Goal: Task Accomplishment & Management: Complete application form

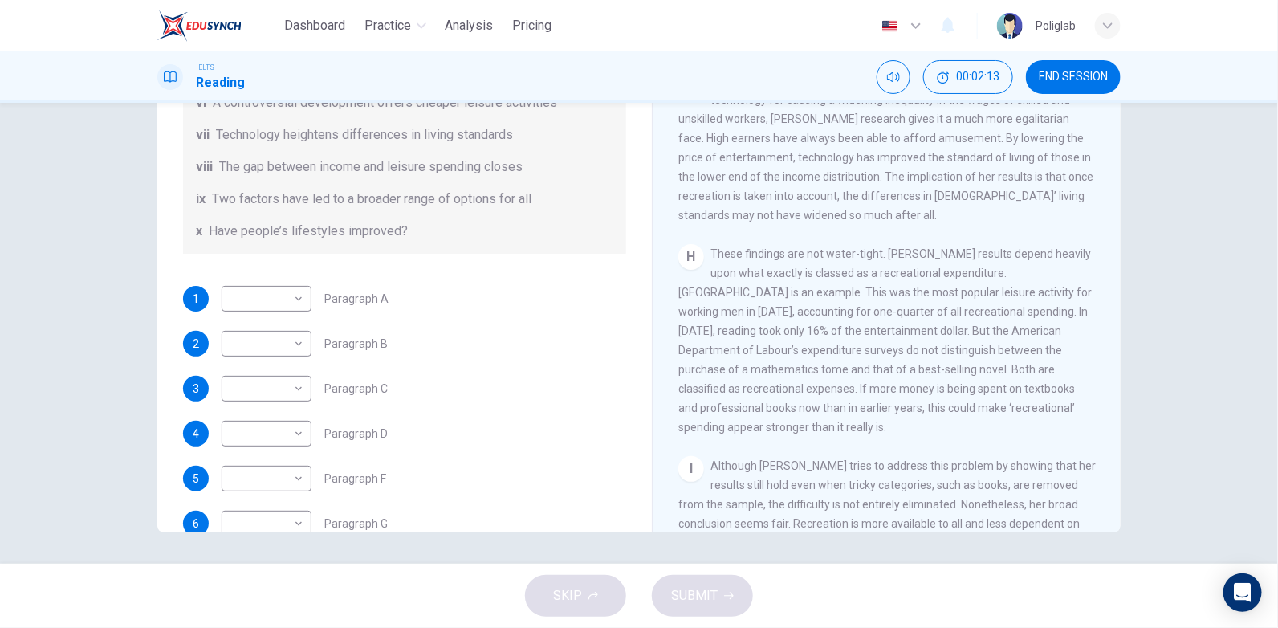
scroll to position [334, 0]
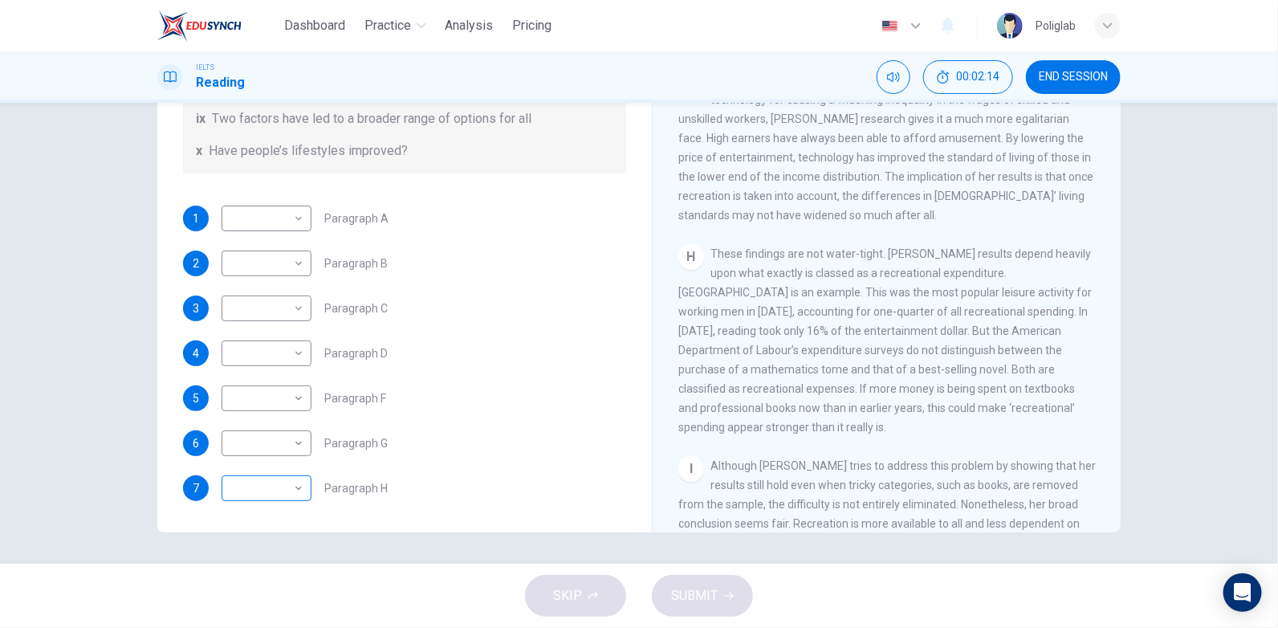
click at [295, 490] on body "Dashboard Practice Analysis Pricing English en ​ Poliglab IELTS Reading 00:02:1…" at bounding box center [639, 314] width 1278 height 628
click at [438, 486] on div at bounding box center [639, 314] width 1278 height 628
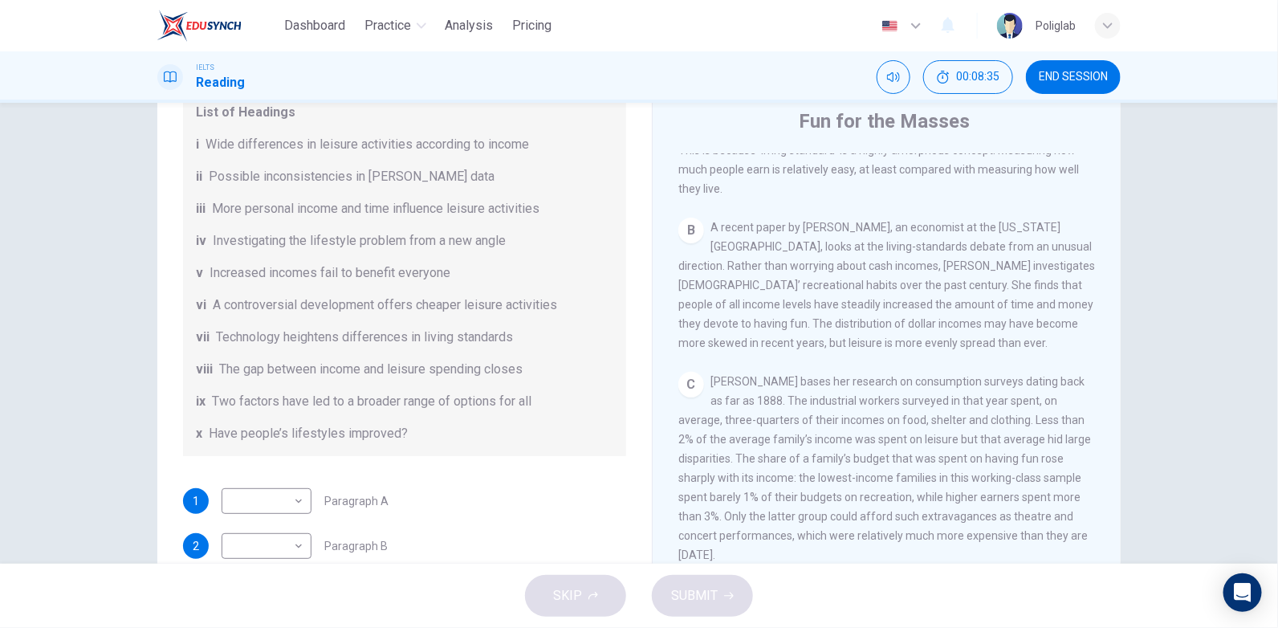
scroll to position [79, 0]
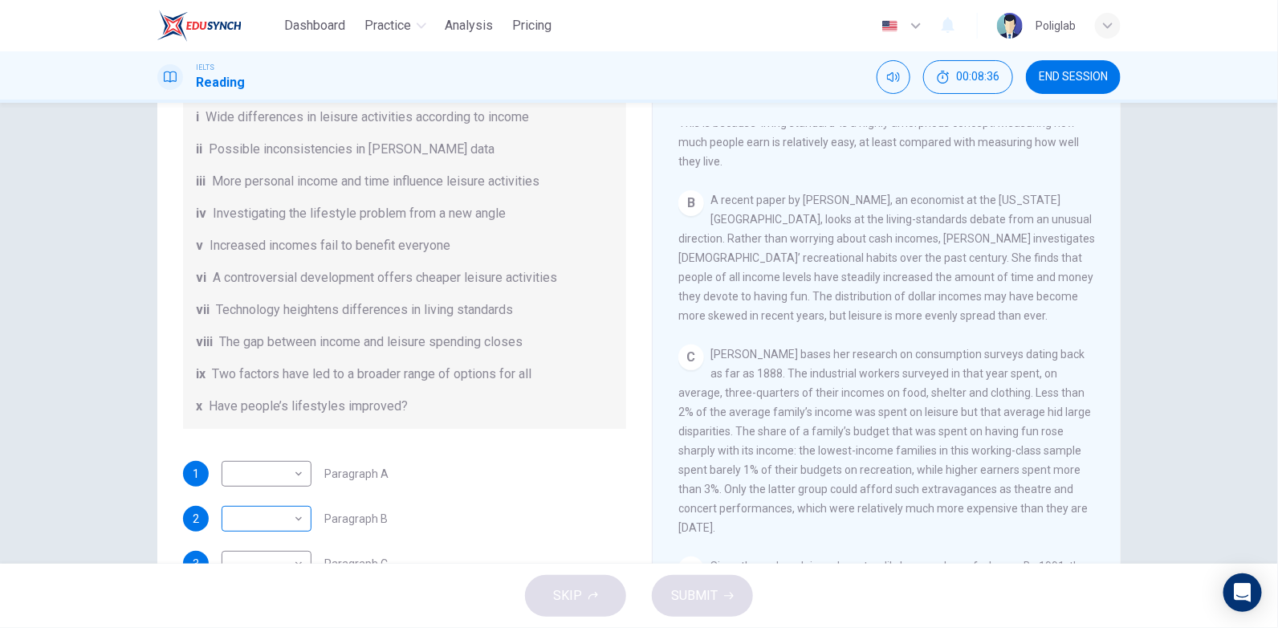
click at [296, 522] on body "Dashboard Practice Analysis Pricing English en ​ Poliglab IELTS Reading 00:08:3…" at bounding box center [639, 314] width 1278 height 628
click at [281, 450] on li "iv" at bounding box center [263, 448] width 90 height 26
type input "iv"
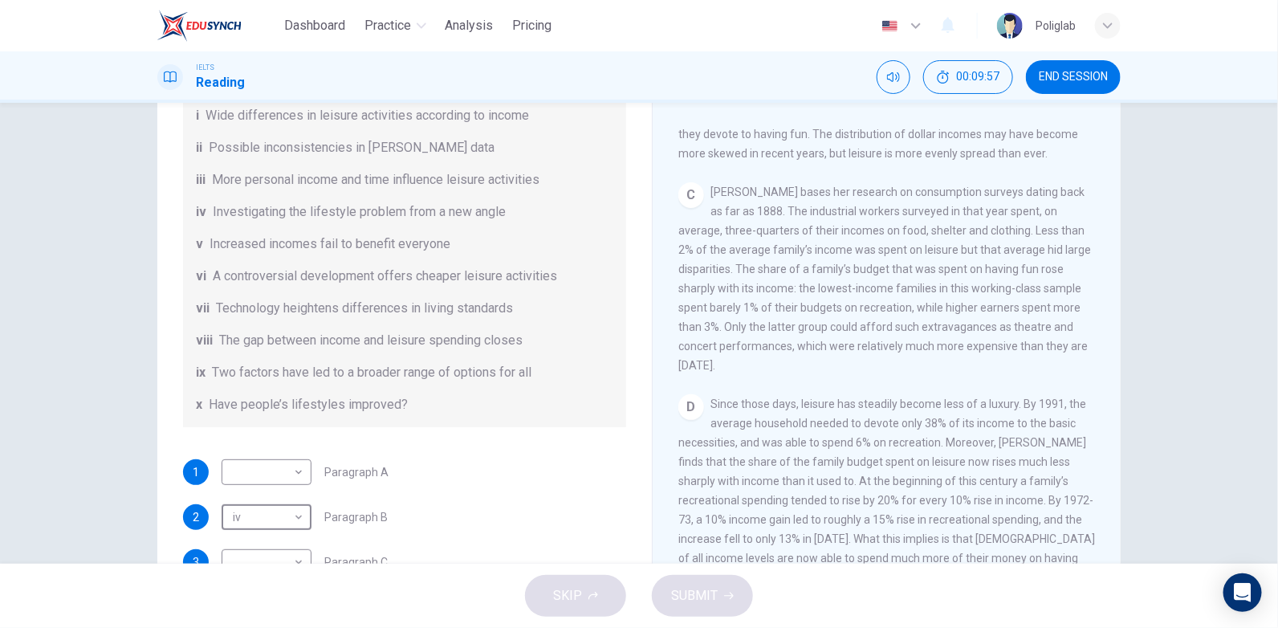
scroll to position [160, 0]
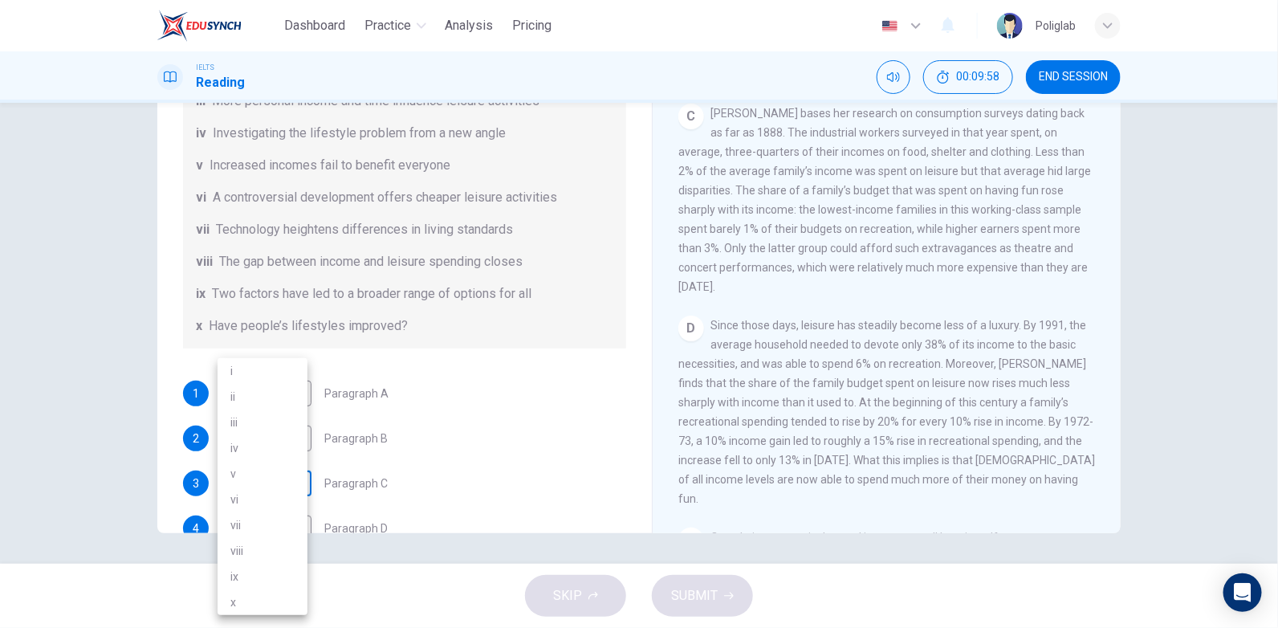
click at [280, 482] on body "Dashboard Practice Analysis Pricing English en ​ Poliglab IELTS Reading 00:09:5…" at bounding box center [639, 314] width 1278 height 628
click at [261, 370] on li "i" at bounding box center [263, 371] width 90 height 26
type input "i"
click at [1002, 284] on div "CLICK TO ZOOM Click to Zoom A Are you better off than you used to be? Even afte…" at bounding box center [897, 289] width 438 height 487
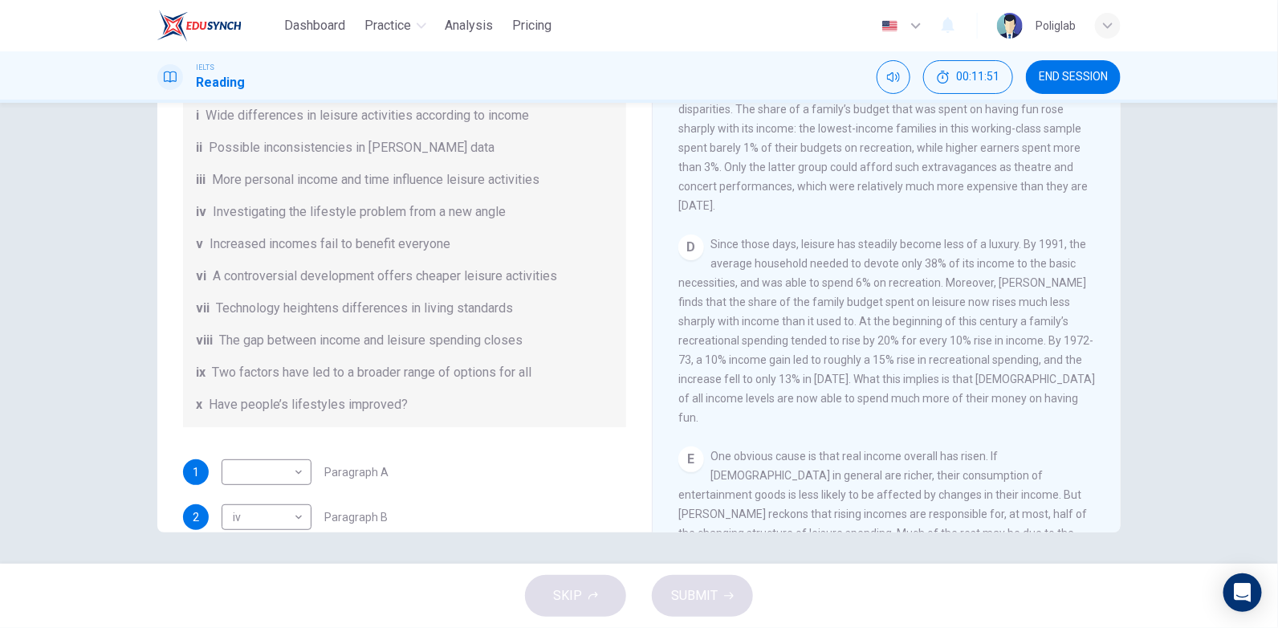
scroll to position [241, 0]
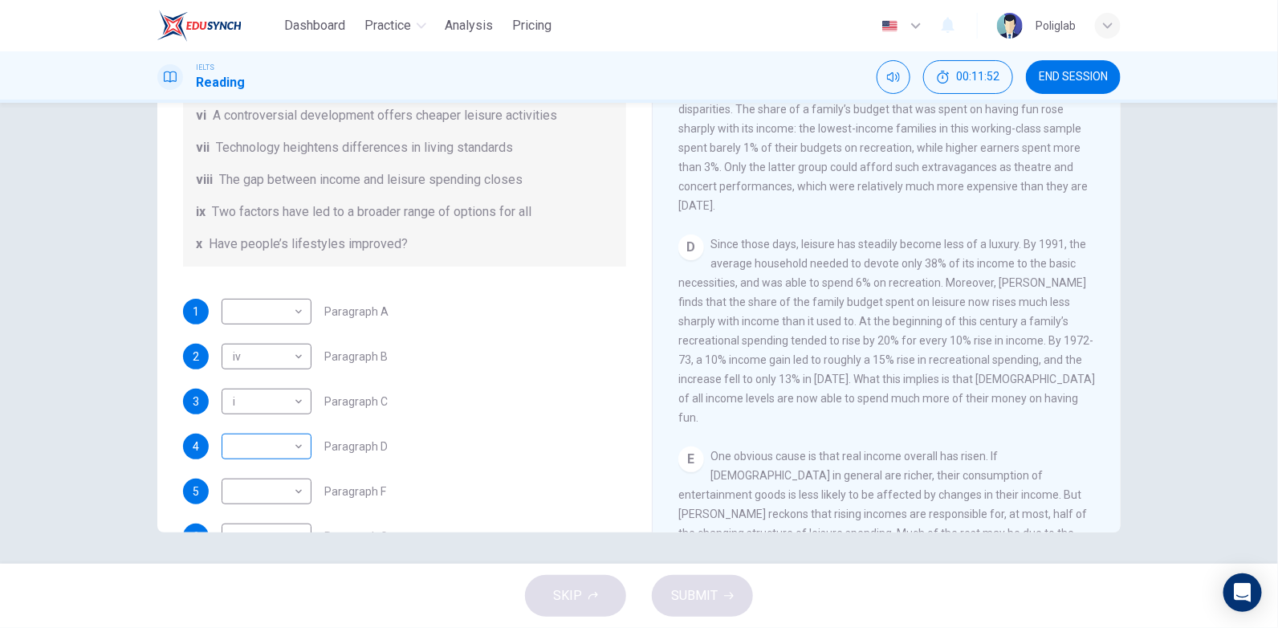
click at [286, 453] on body "Dashboard Practice Analysis Pricing English en ​ Poliglab IELTS Reading 00:11:5…" at bounding box center [639, 314] width 1278 height 628
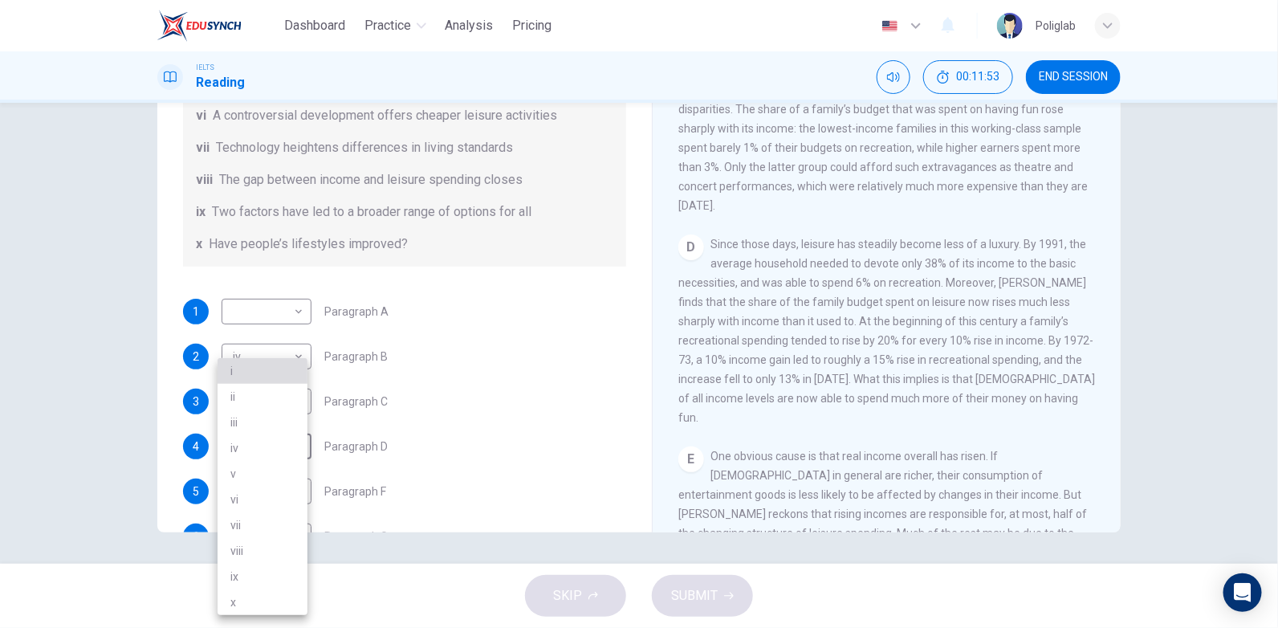
click at [265, 370] on li "i" at bounding box center [263, 371] width 90 height 26
type input "i"
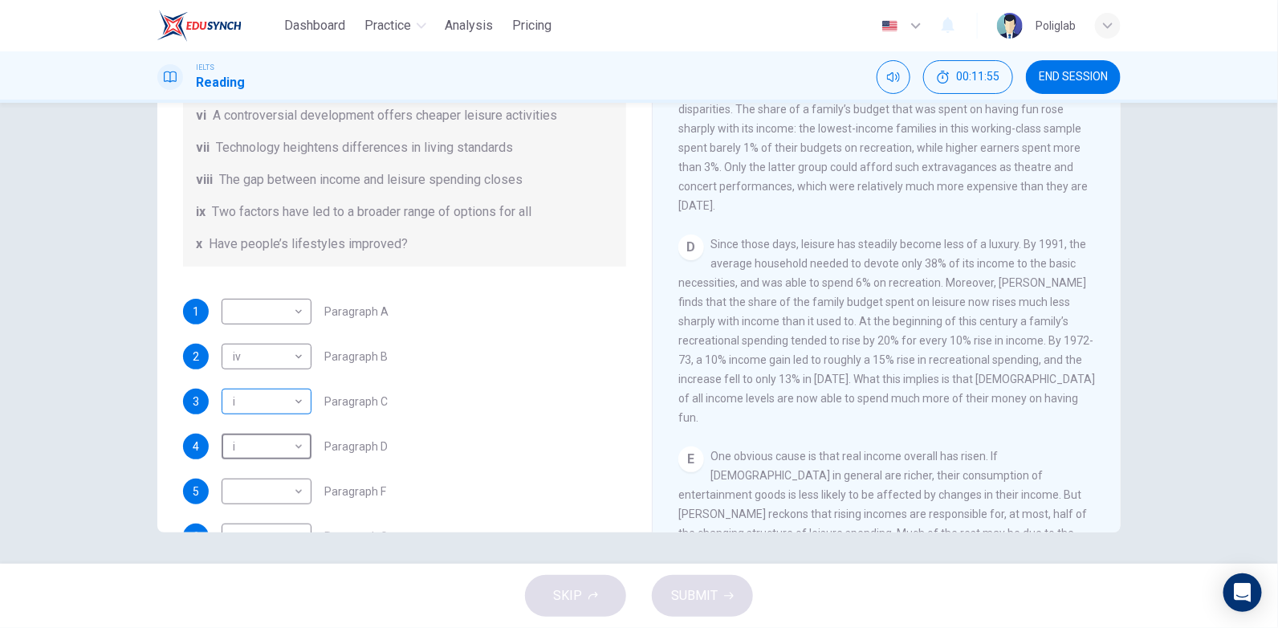
click at [300, 404] on body "Dashboard Practice Analysis Pricing English en ​ Poliglab IELTS Reading 00:11:5…" at bounding box center [639, 314] width 1278 height 628
click at [295, 364] on li "i" at bounding box center [263, 371] width 90 height 26
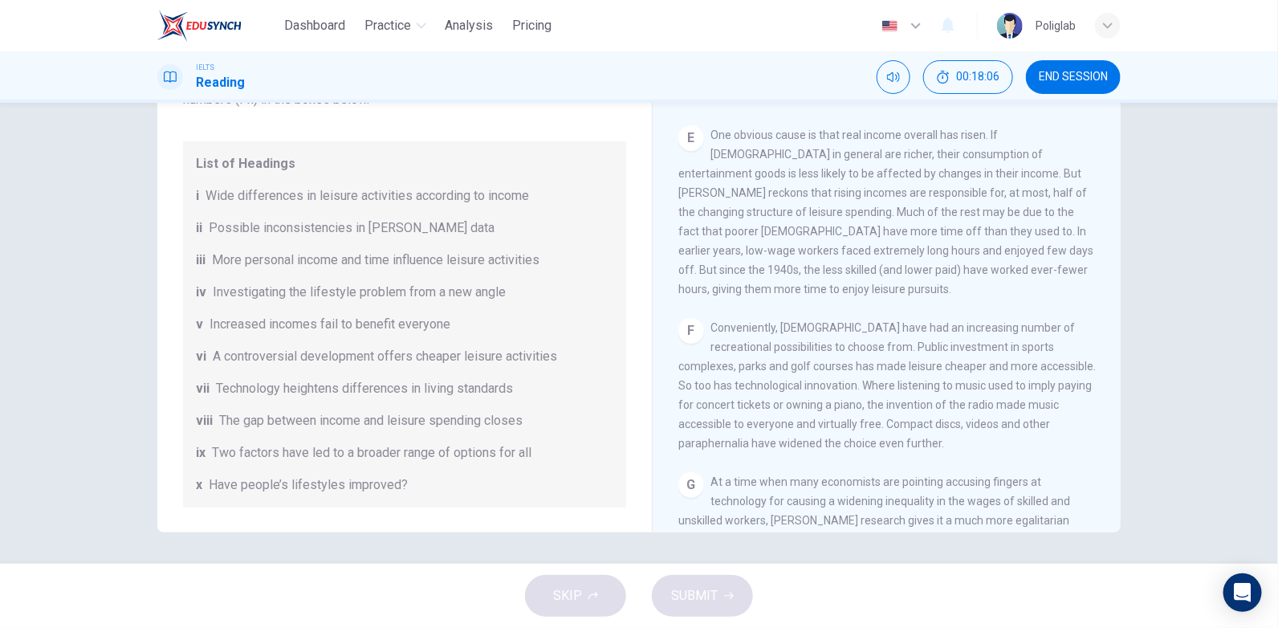
scroll to position [320, 0]
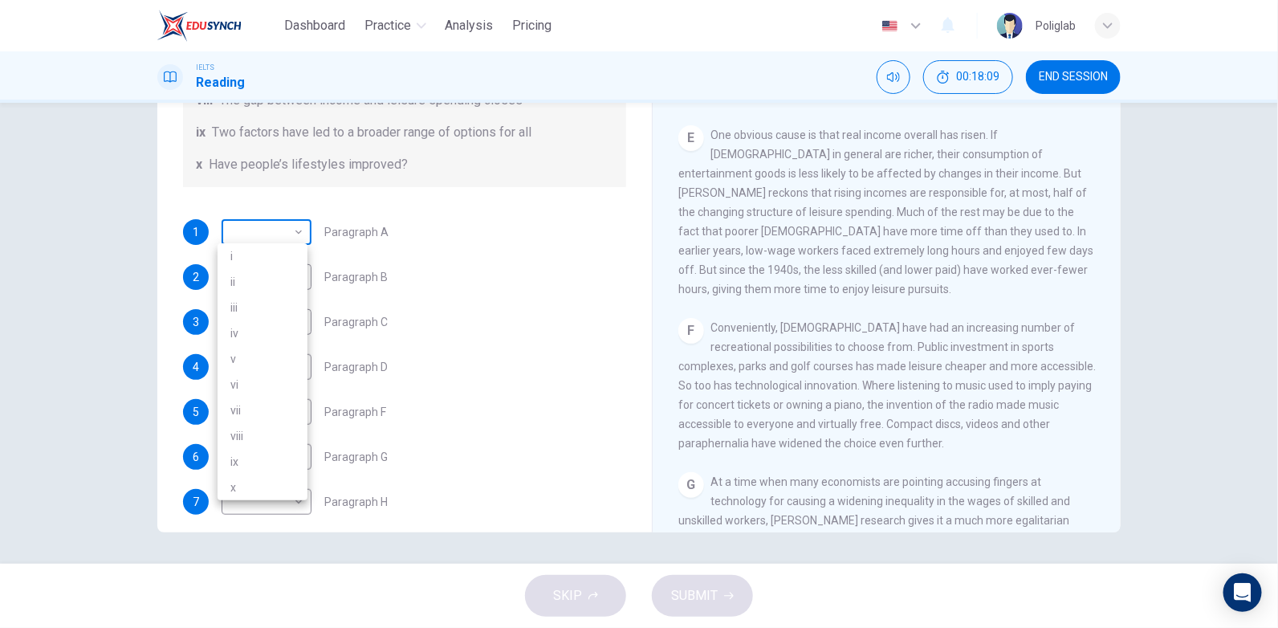
click at [250, 226] on body "Dashboard Practice Analysis Pricing English en ​ Poliglab IELTS Reading 00:18:0…" at bounding box center [639, 314] width 1278 height 628
click at [250, 226] on div at bounding box center [639, 314] width 1278 height 628
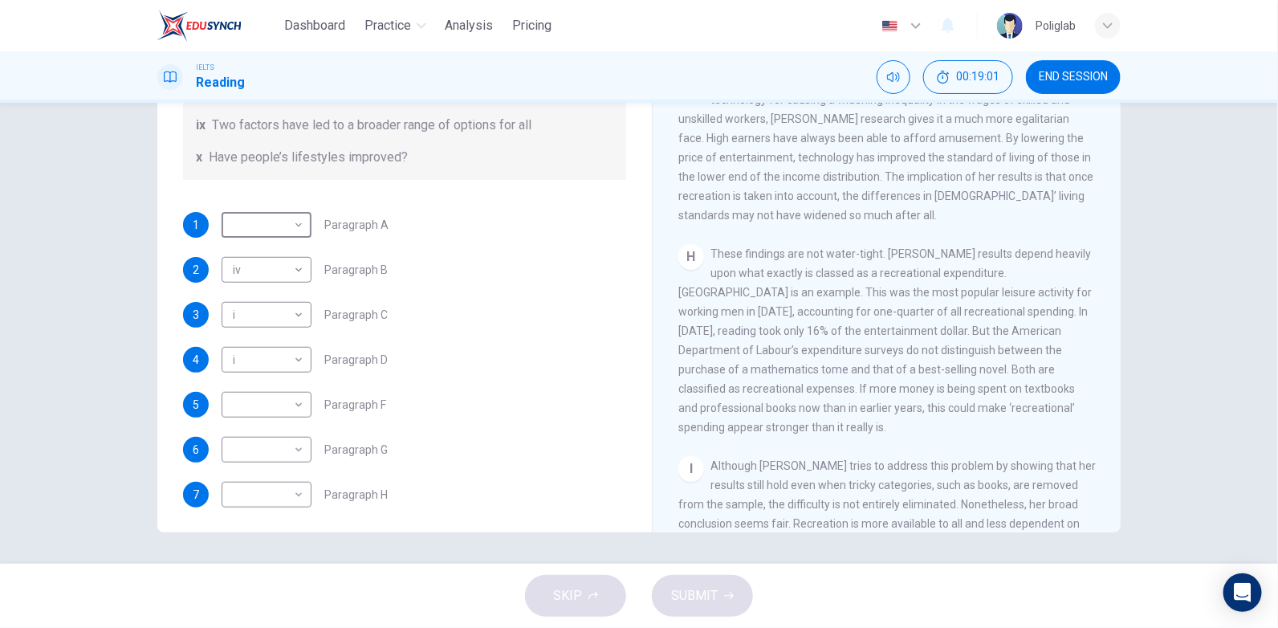
scroll to position [334, 0]
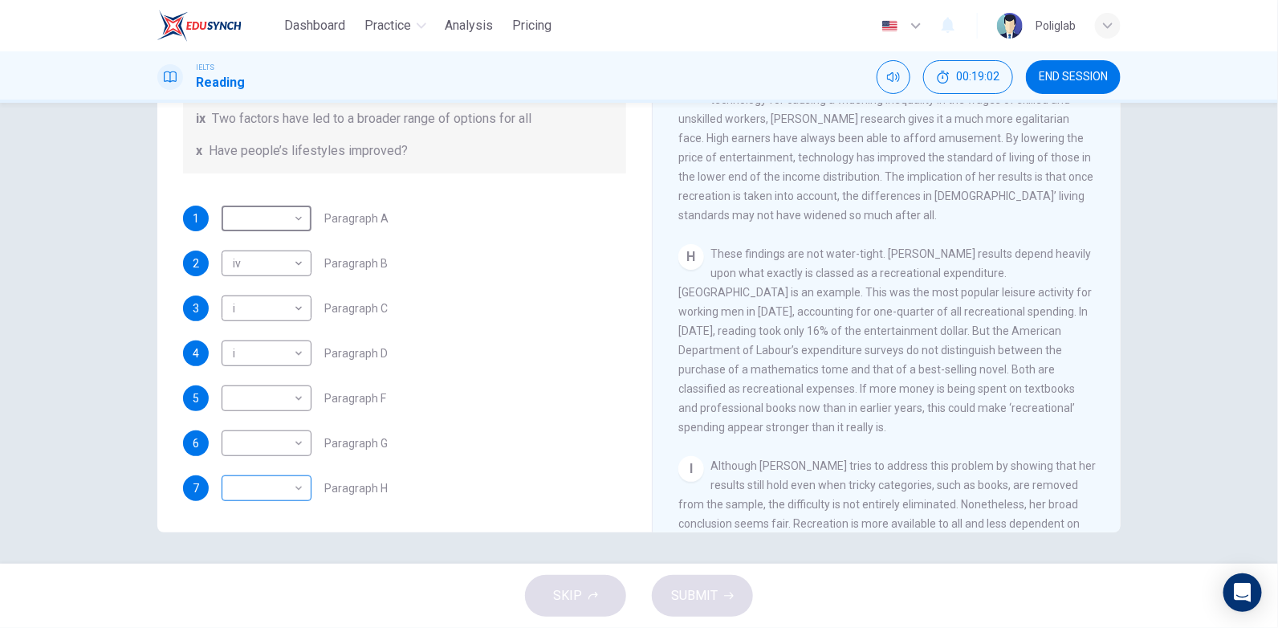
click at [279, 495] on body "Dashboard Practice Analysis Pricing English en ​ Poliglab IELTS Reading 00:19:0…" at bounding box center [639, 314] width 1278 height 628
click at [258, 579] on li "ix" at bounding box center [263, 576] width 90 height 26
type input "ix"
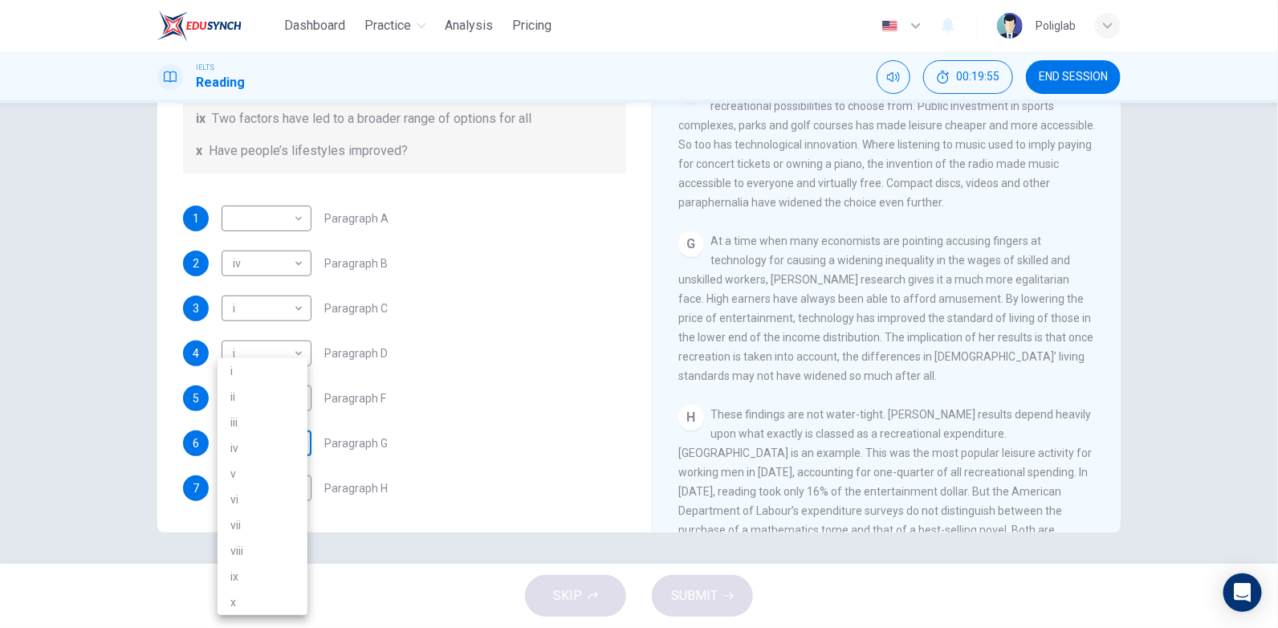
click at [290, 445] on body "Dashboard Practice Analysis Pricing English en ​ Poliglab IELTS Reading 00:19:5…" at bounding box center [639, 314] width 1278 height 628
click at [275, 529] on li "vii" at bounding box center [263, 525] width 90 height 26
type input "vii"
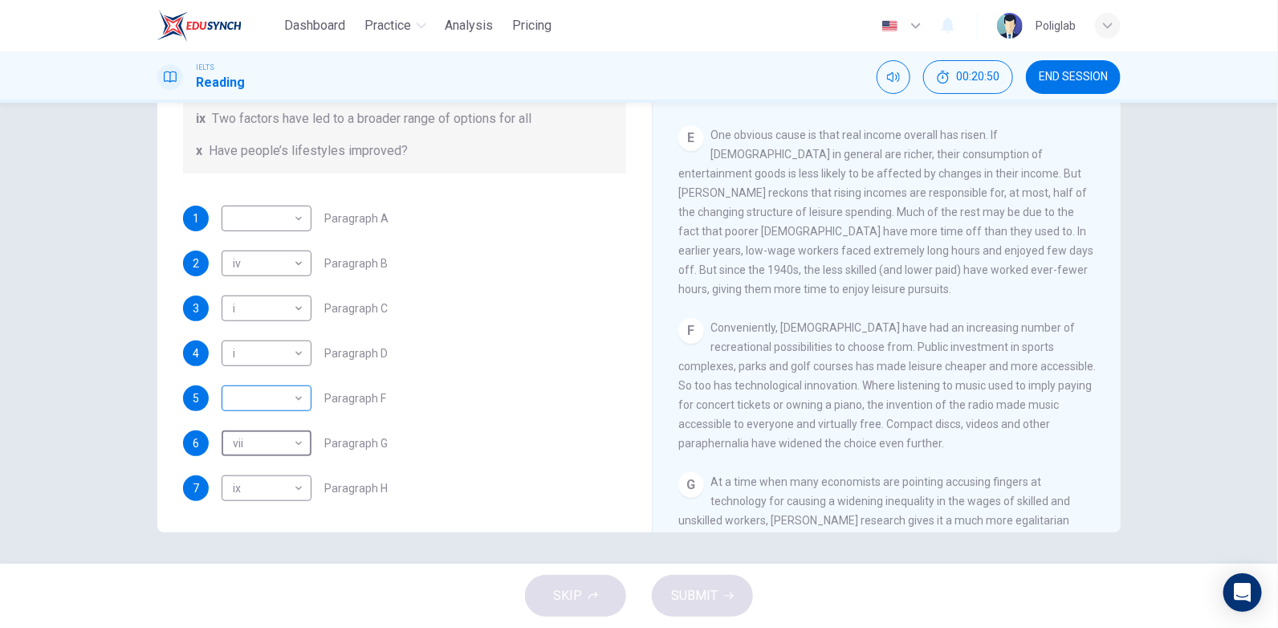
click at [278, 400] on body "Dashboard Practice Analysis Pricing English en ​ Poliglab IELTS Reading 00:20:5…" at bounding box center [639, 314] width 1278 height 628
click at [270, 377] on li "i" at bounding box center [263, 371] width 90 height 26
type input "i"
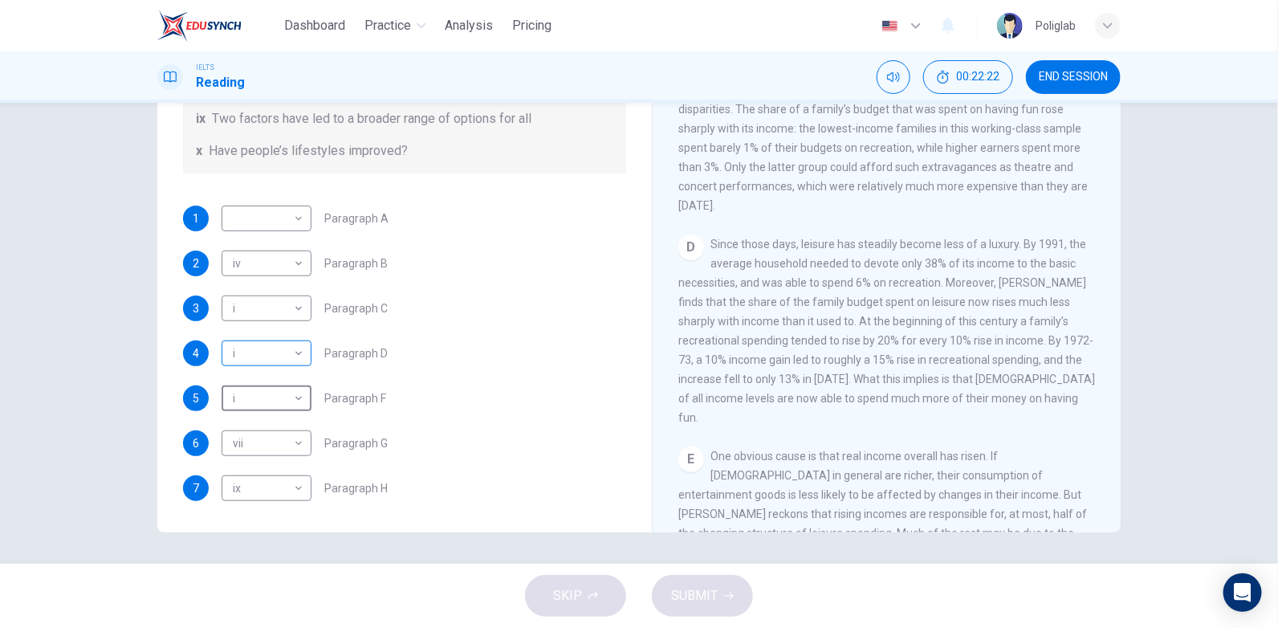
click at [280, 349] on body "Dashboard Practice Analysis Pricing English en ​ Poliglab IELTS Reading 00:22:2…" at bounding box center [639, 314] width 1278 height 628
drag, startPoint x: 266, startPoint y: 555, endPoint x: 273, endPoint y: 535, distance: 20.3
click at [267, 555] on li "viii" at bounding box center [263, 551] width 90 height 26
type input "viii"
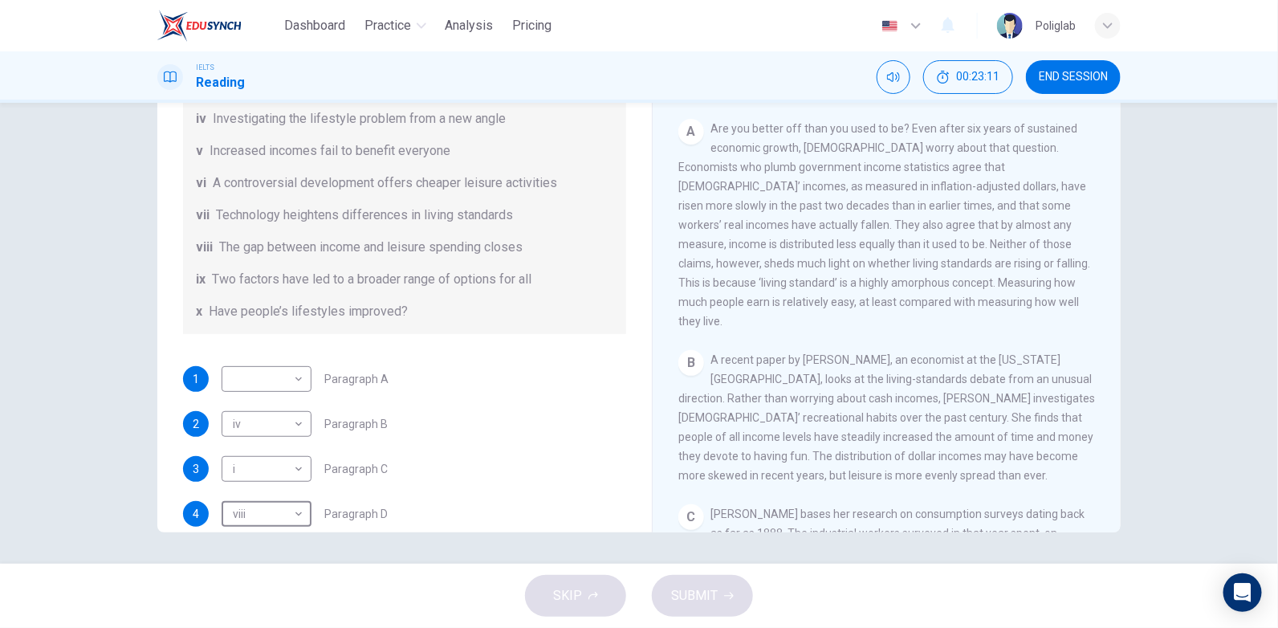
scroll to position [184, 0]
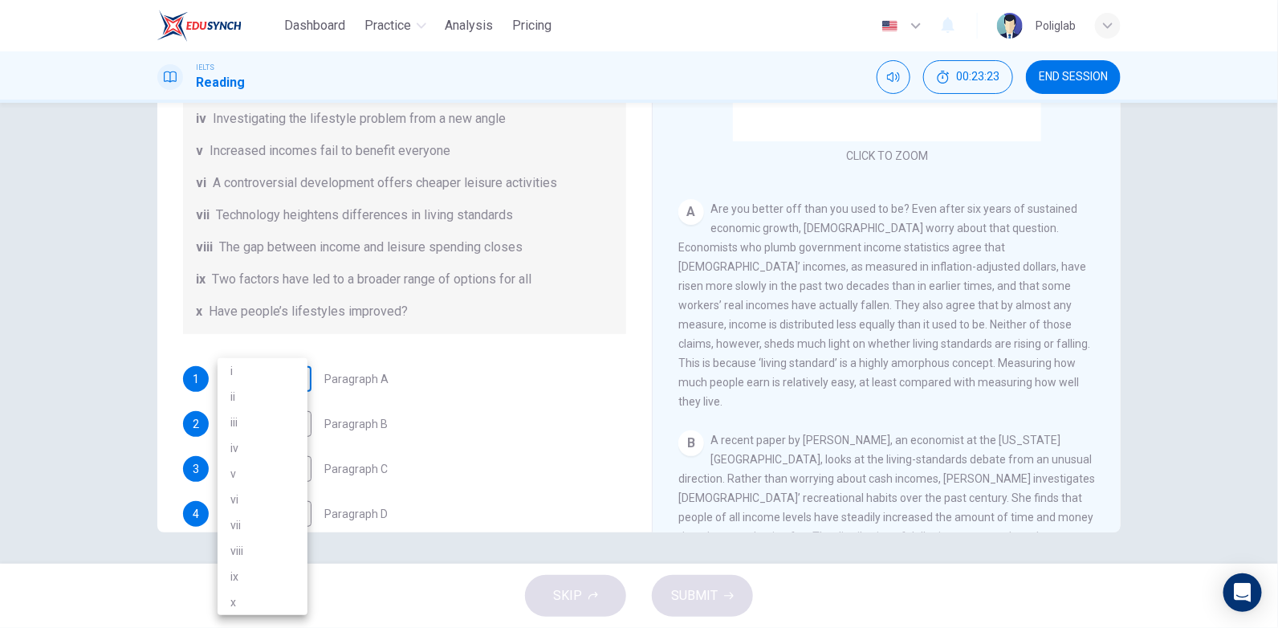
click at [271, 378] on body "Dashboard Practice Analysis Pricing English en ​ Poliglab IELTS Reading 00:23:2…" at bounding box center [639, 314] width 1278 height 628
click at [245, 607] on li "x" at bounding box center [263, 602] width 90 height 26
type input "x"
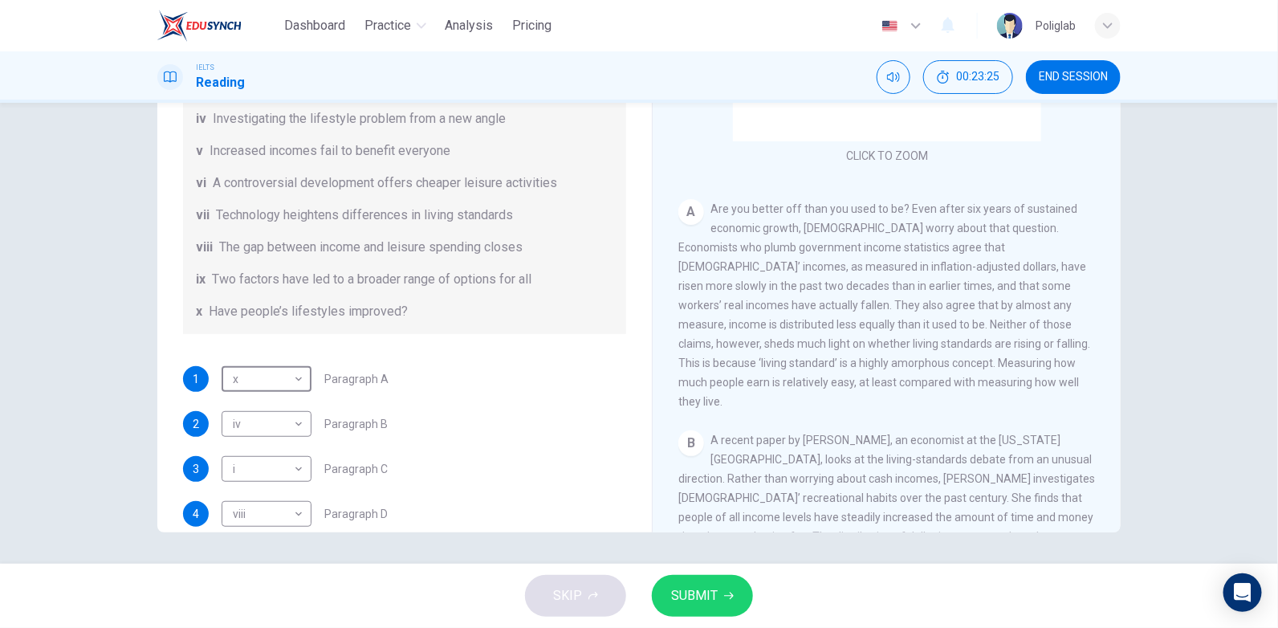
scroll to position [334, 0]
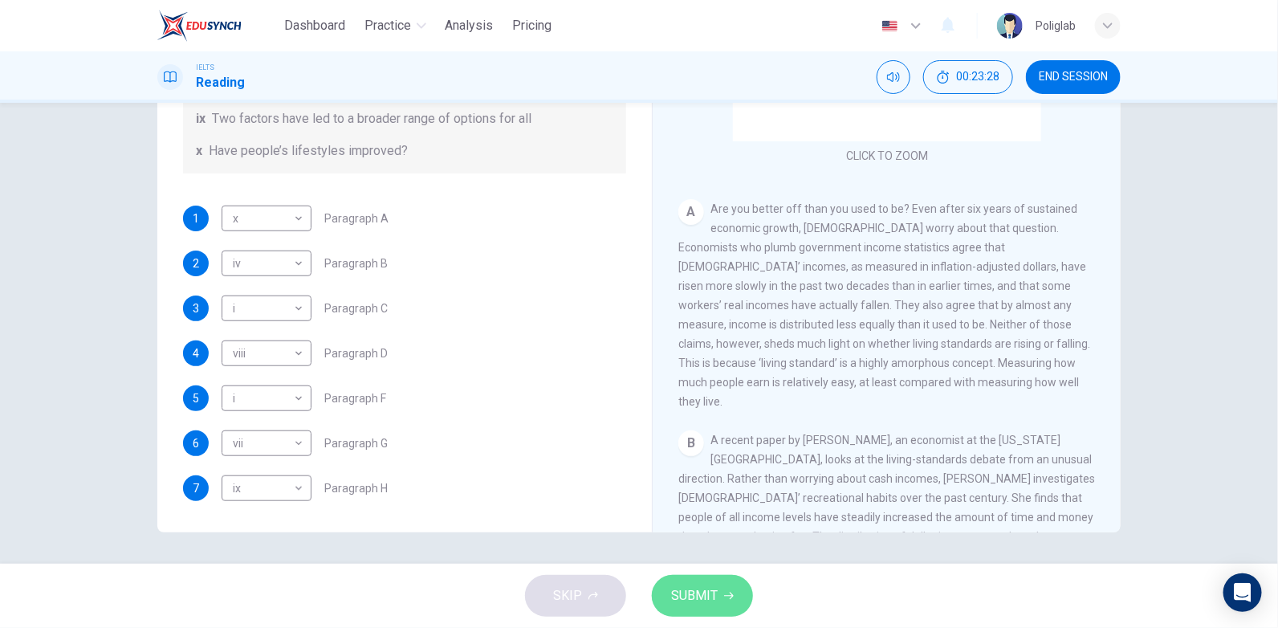
click at [716, 607] on button "SUBMIT" at bounding box center [702, 596] width 101 height 42
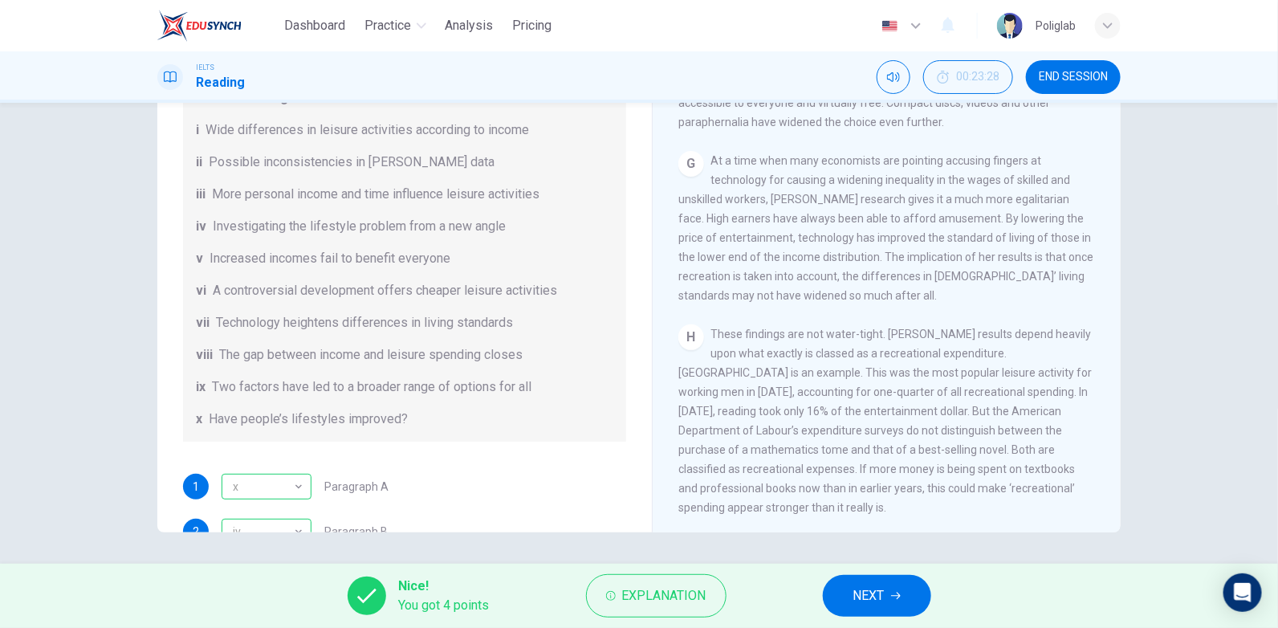
scroll to position [0, 0]
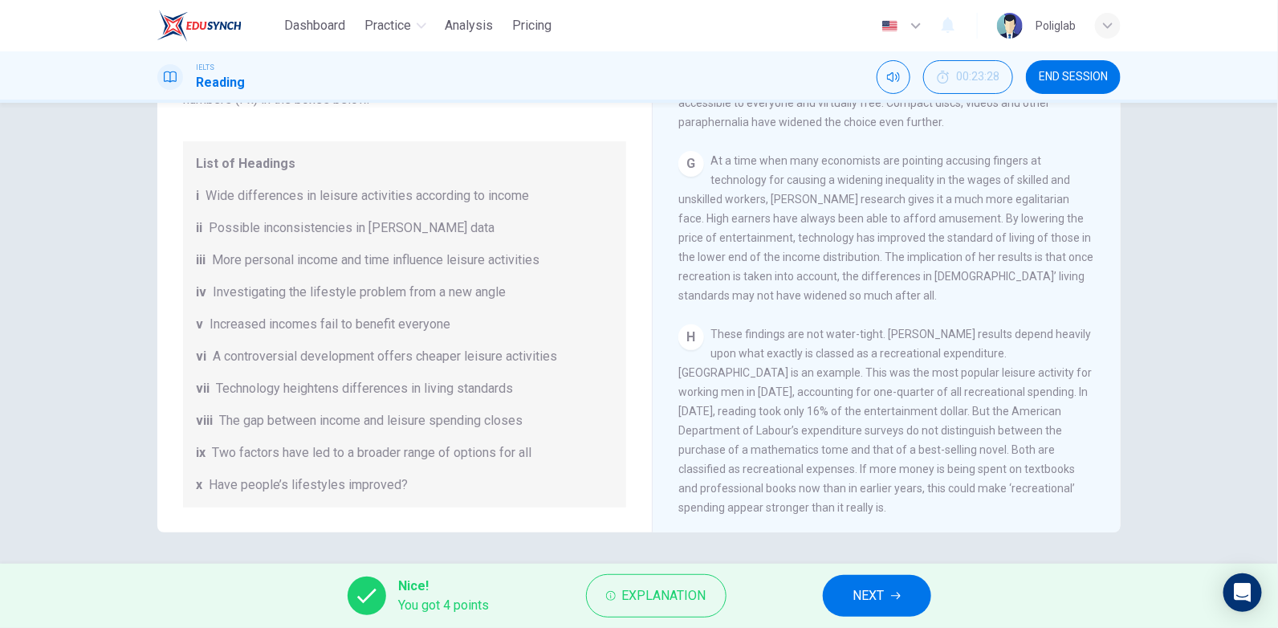
drag, startPoint x: 411, startPoint y: 356, endPoint x: 450, endPoint y: 360, distance: 39.5
click at [450, 360] on span "A controversial development offers cheaper leisure activities" at bounding box center [385, 356] width 344 height 19
drag, startPoint x: 444, startPoint y: 354, endPoint x: 414, endPoint y: 353, distance: 29.7
click at [414, 353] on span "A controversial development offers cheaper leisure activities" at bounding box center [385, 356] width 344 height 19
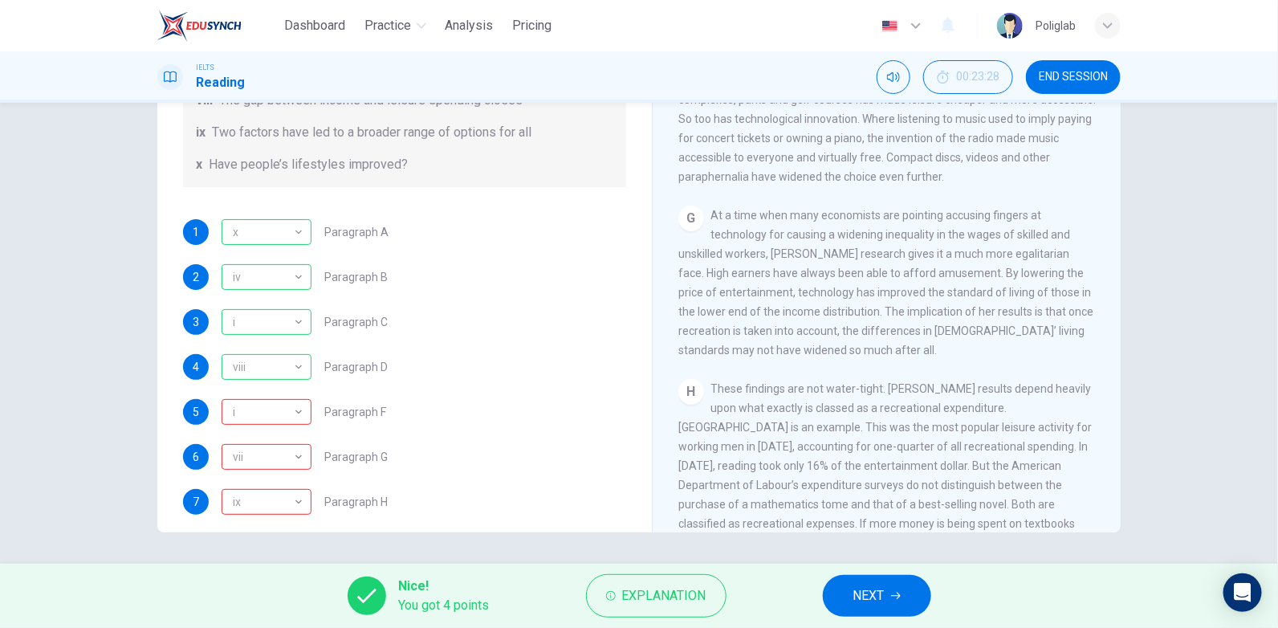
scroll to position [1307, 0]
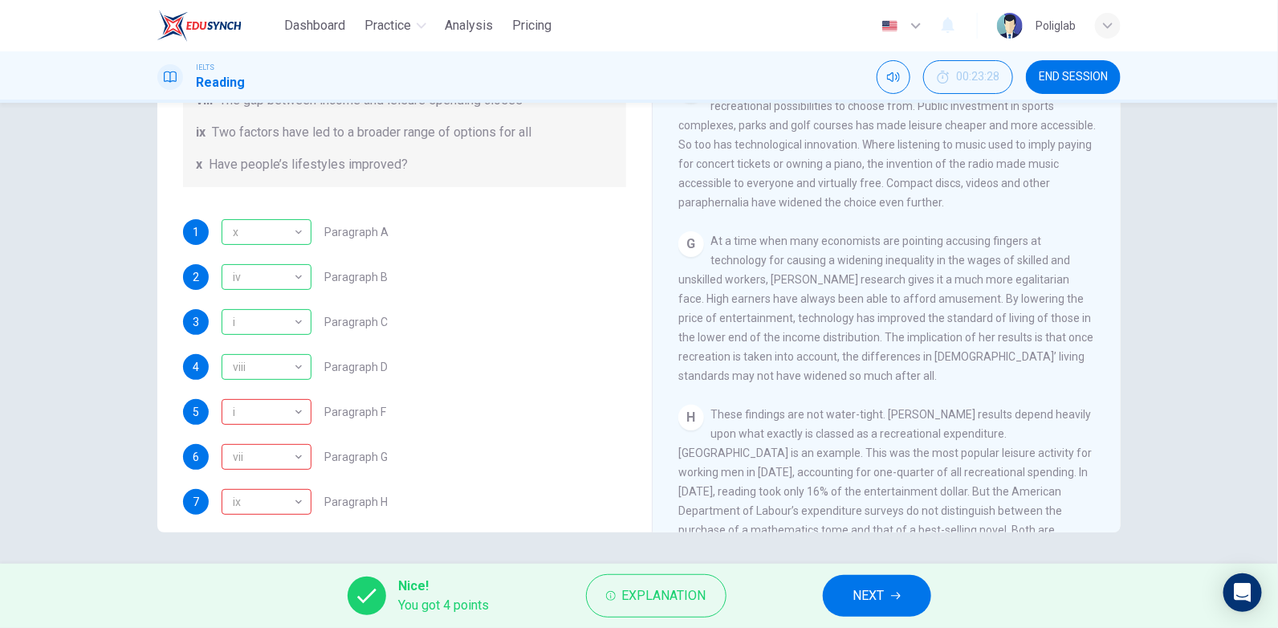
drag, startPoint x: 967, startPoint y: 260, endPoint x: 1026, endPoint y: 261, distance: 58.6
click at [1020, 261] on span "At a time when many economists are pointing accusing fingers at technology for …" at bounding box center [885, 308] width 415 height 148
